Goal: Transaction & Acquisition: Download file/media

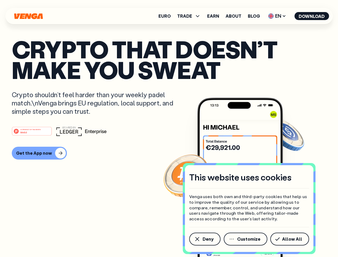
click at [169, 129] on div "#1 PRODUCT OF THE MONTH Web3" at bounding box center [169, 131] width 315 height 10
click at [205, 239] on span "Deny" at bounding box center [208, 239] width 11 height 4
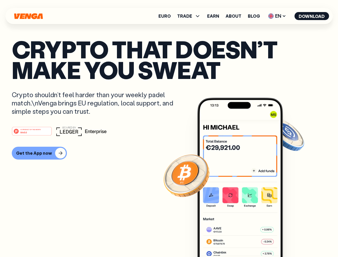
click at [246, 239] on img at bounding box center [240, 188] width 86 height 180
click at [291, 239] on article "Crypto that doesn’t make you sweat Crypto shouldn’t feel harder than your weekl…" at bounding box center [169, 139] width 315 height 201
click at [191, 16] on span "TRADE" at bounding box center [184, 16] width 15 height 4
click at [278, 16] on span "EN" at bounding box center [278, 16] width 22 height 9
click at [312, 16] on button "Download" at bounding box center [312, 16] width 35 height 8
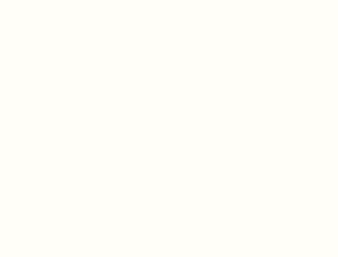
click at [169, 0] on html "This website uses cookies Venga uses both own and third-party cookies that help…" at bounding box center [169, 0] width 338 height 0
click at [39, 0] on html "This website uses cookies Venga uses both own and third-party cookies that help…" at bounding box center [169, 0] width 338 height 0
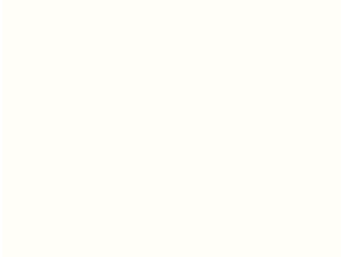
click at [33, 0] on html "This website uses cookies Venga uses both own and third-party cookies that help…" at bounding box center [169, 0] width 338 height 0
